Goal: Task Accomplishment & Management: Complete application form

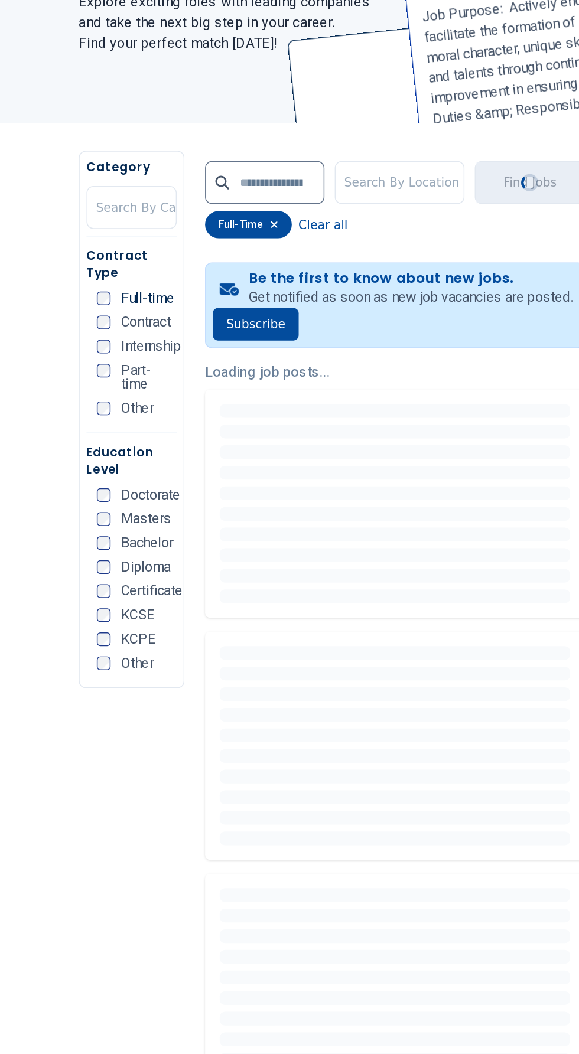
click at [120, 239] on div "New new jobs posted The Latest Jobs in [GEOGRAPHIC_DATA] Explore exciting roles…" at bounding box center [176, 147] width 209 height 207
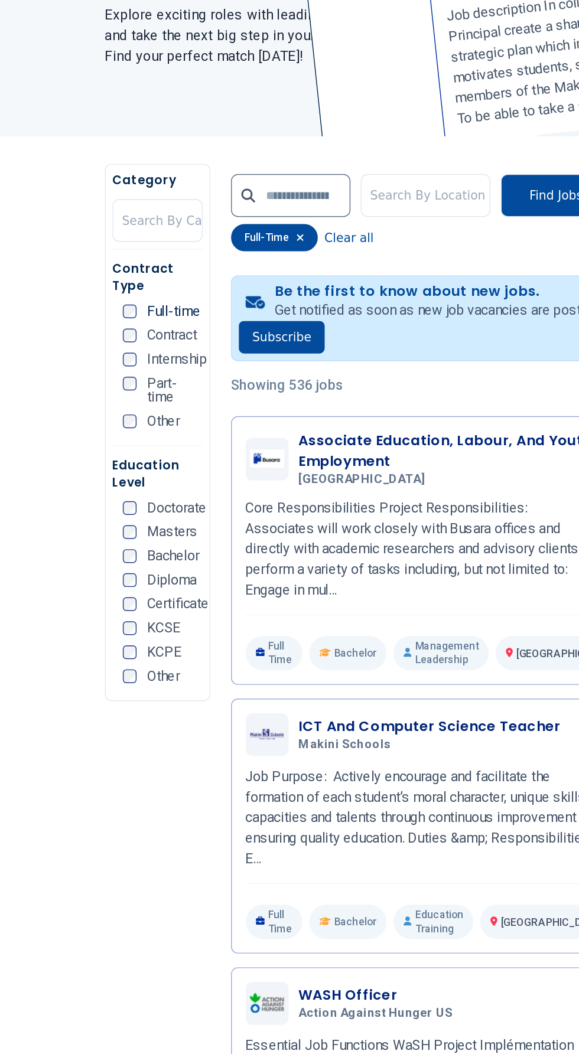
click at [108, 556] on span "Diploma" at bounding box center [118, 556] width 34 height 9
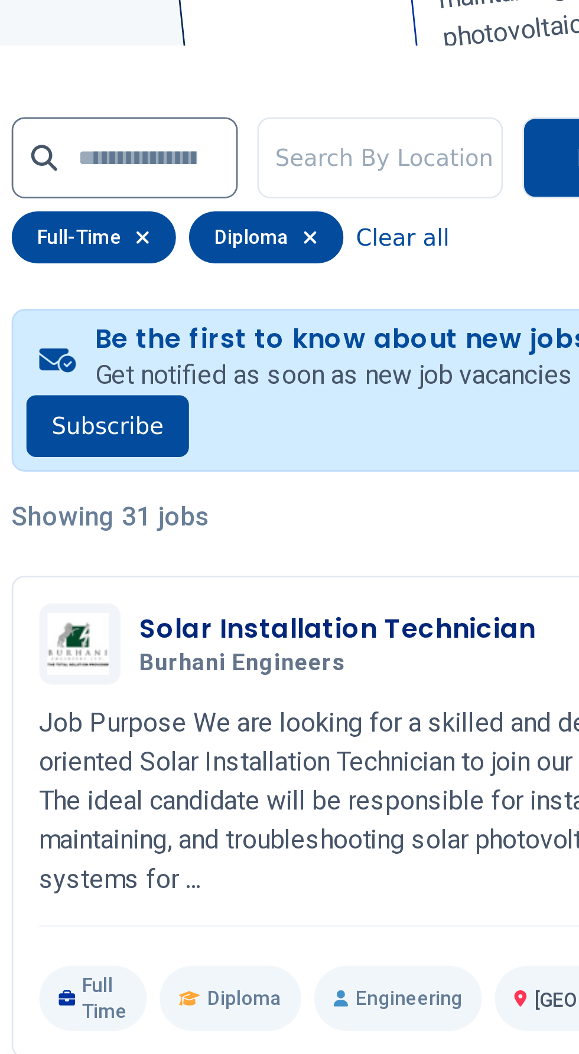
click at [243, 466] on h3 "Solar Installation Technician" at bounding box center [278, 463] width 144 height 14
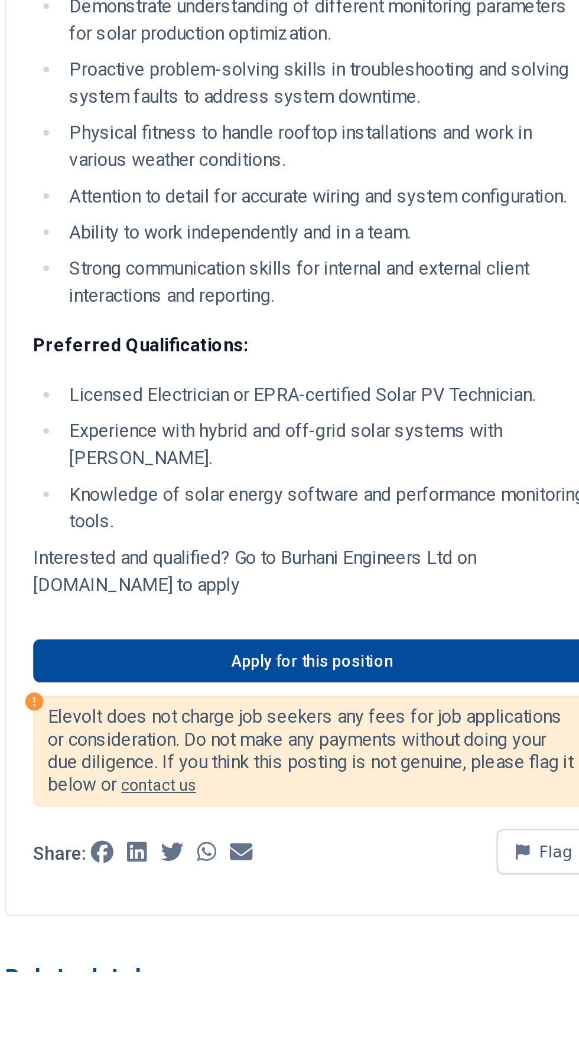
scroll to position [843, 0]
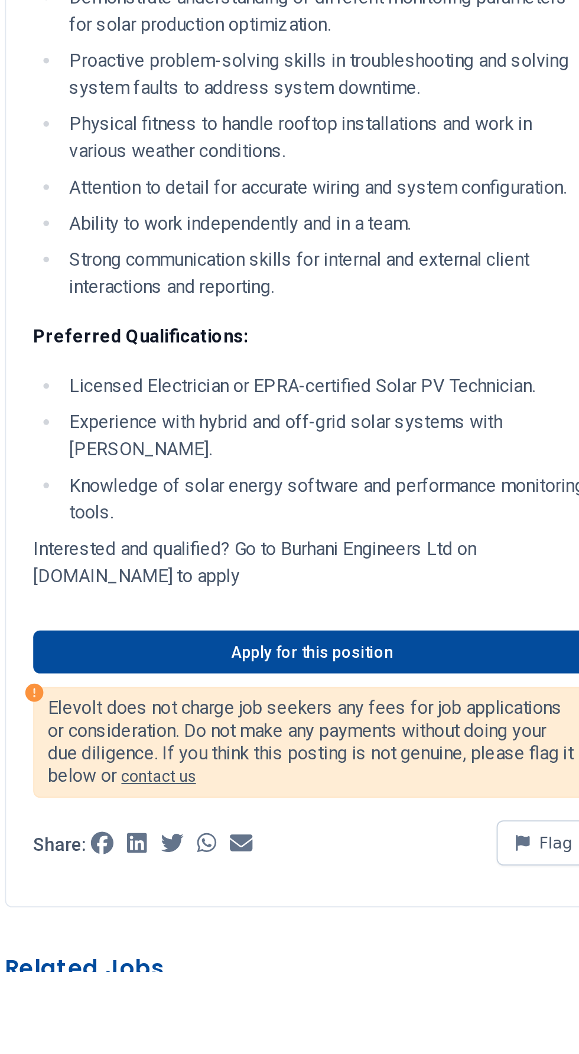
click at [138, 839] on p "Interested and qualified? Go to Burhani Engineers Ltd on jobs.smartrecruiters.c…" at bounding box center [233, 840] width 292 height 28
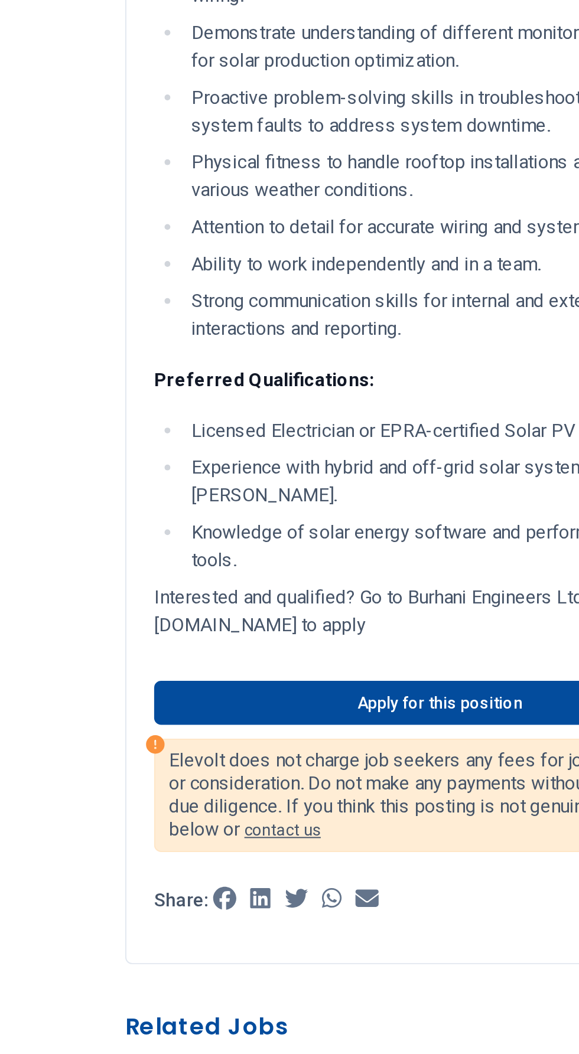
click at [223, 873] on link "Apply for this position" at bounding box center [233, 882] width 292 height 22
